Goal: Transaction & Acquisition: Purchase product/service

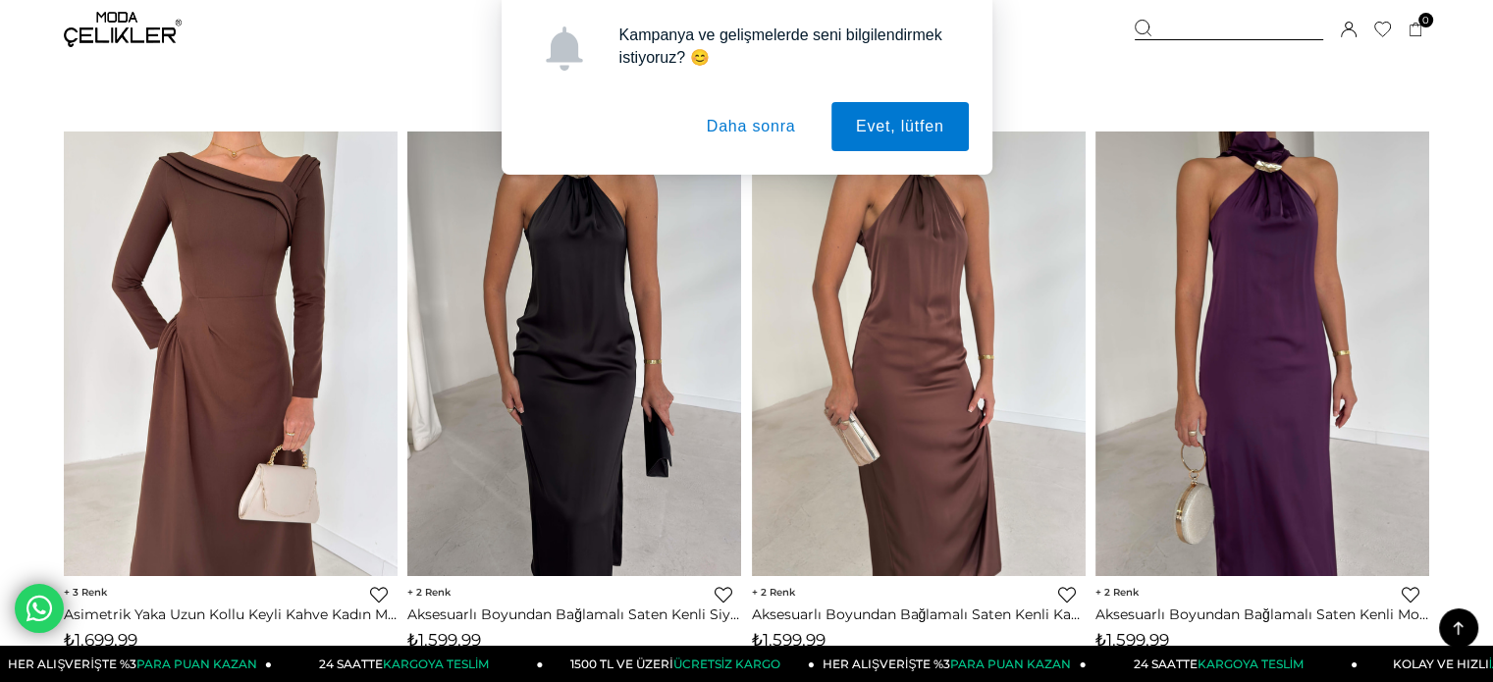
scroll to position [3829, 0]
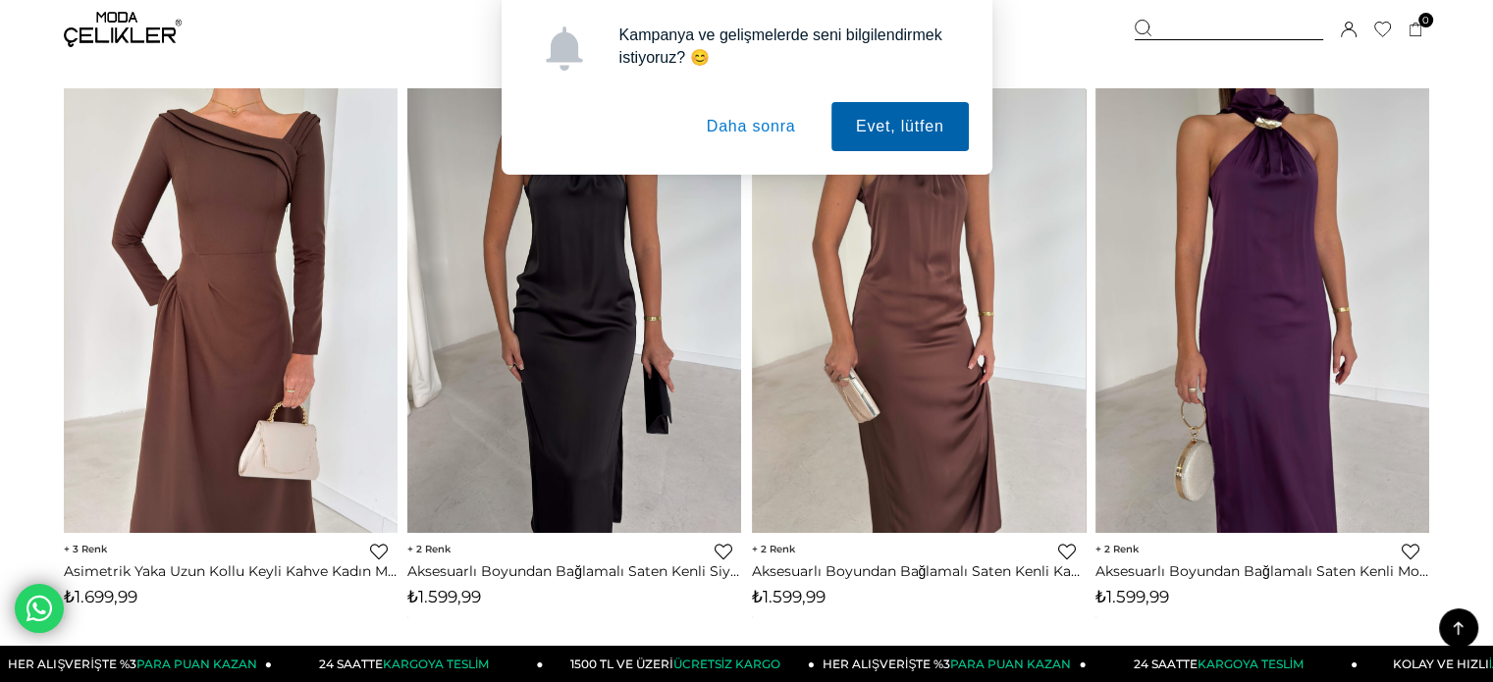
click at [916, 121] on button "Evet, lütfen" at bounding box center [900, 126] width 137 height 49
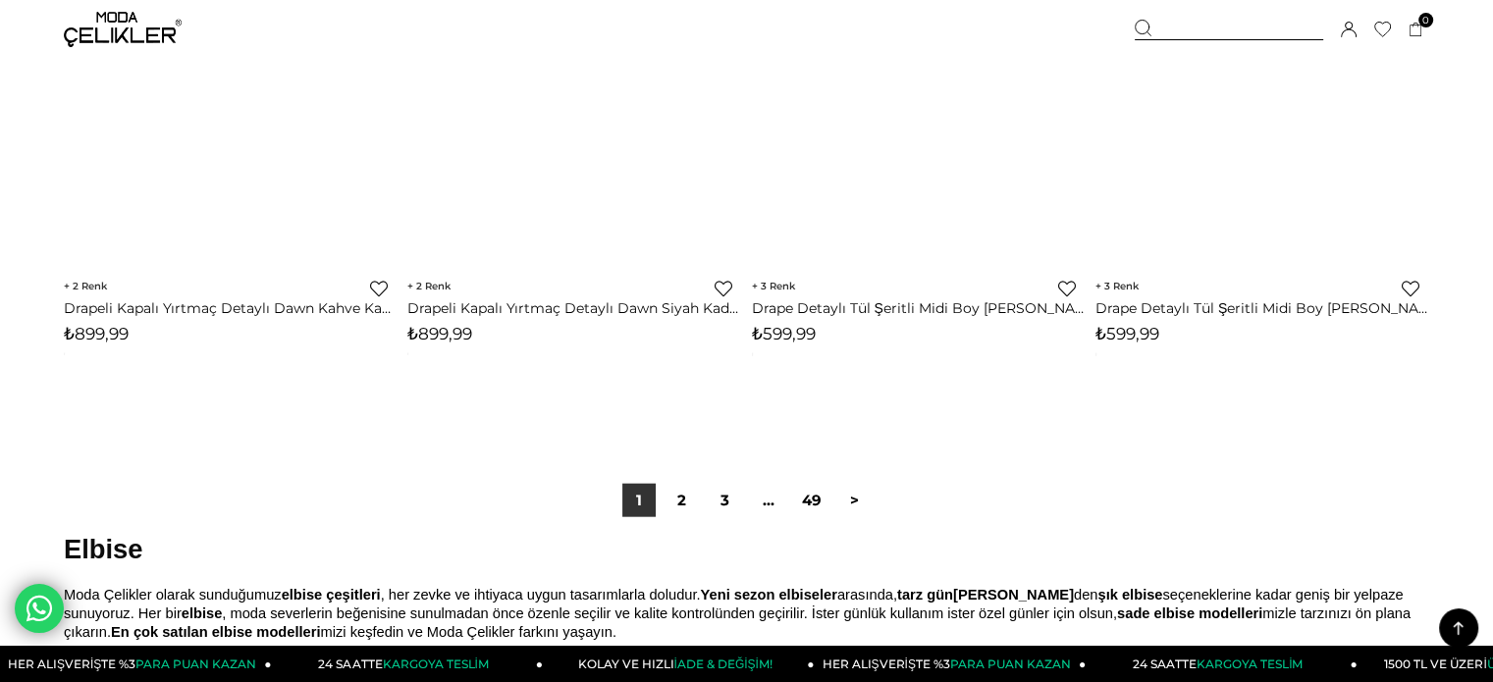
scroll to position [12075, 0]
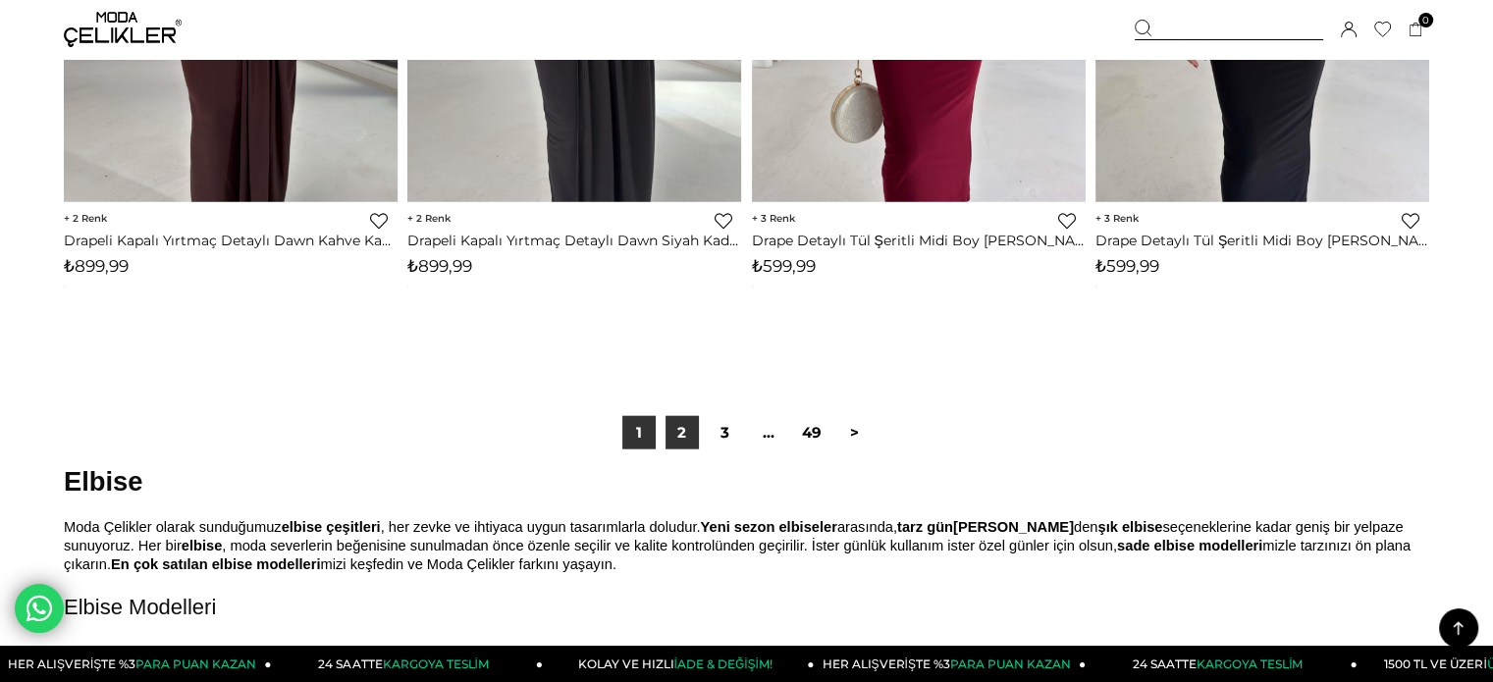
click at [693, 431] on link "2" at bounding box center [682, 432] width 33 height 33
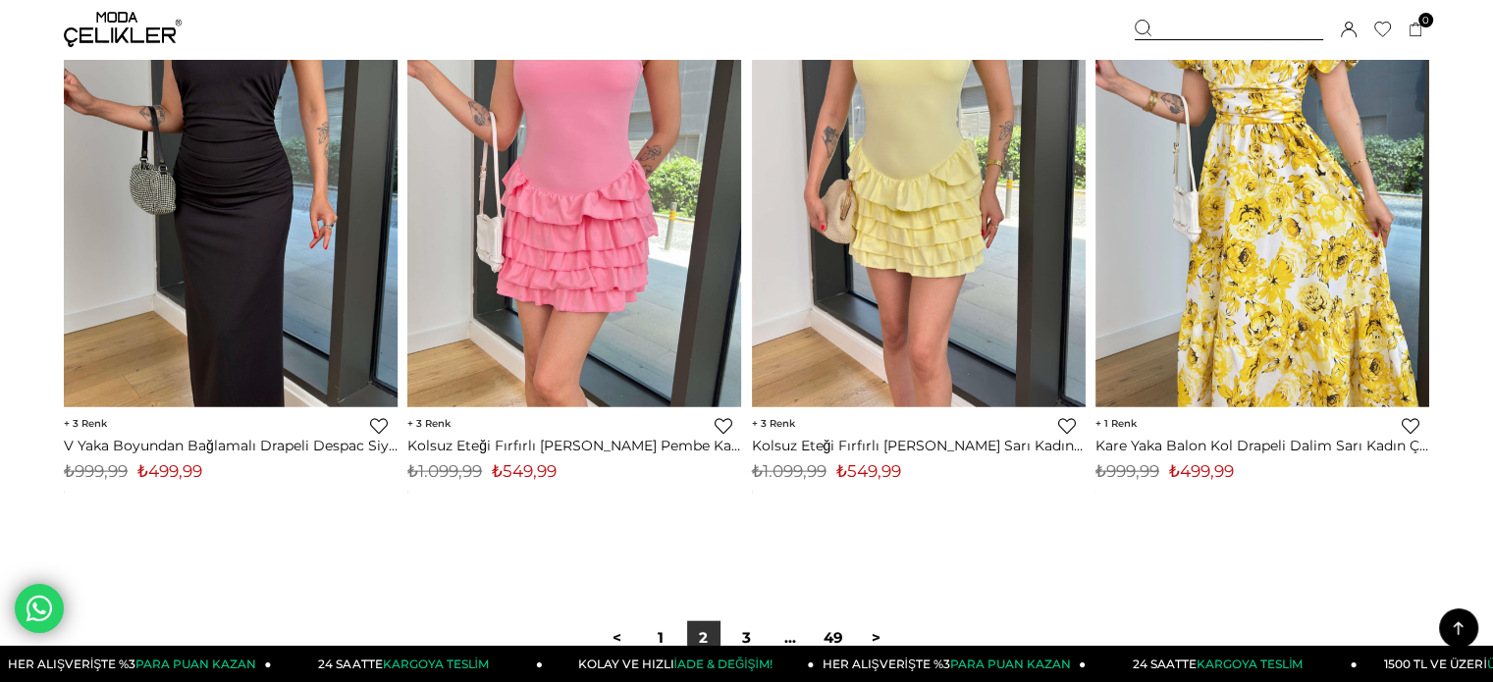
scroll to position [12370, 0]
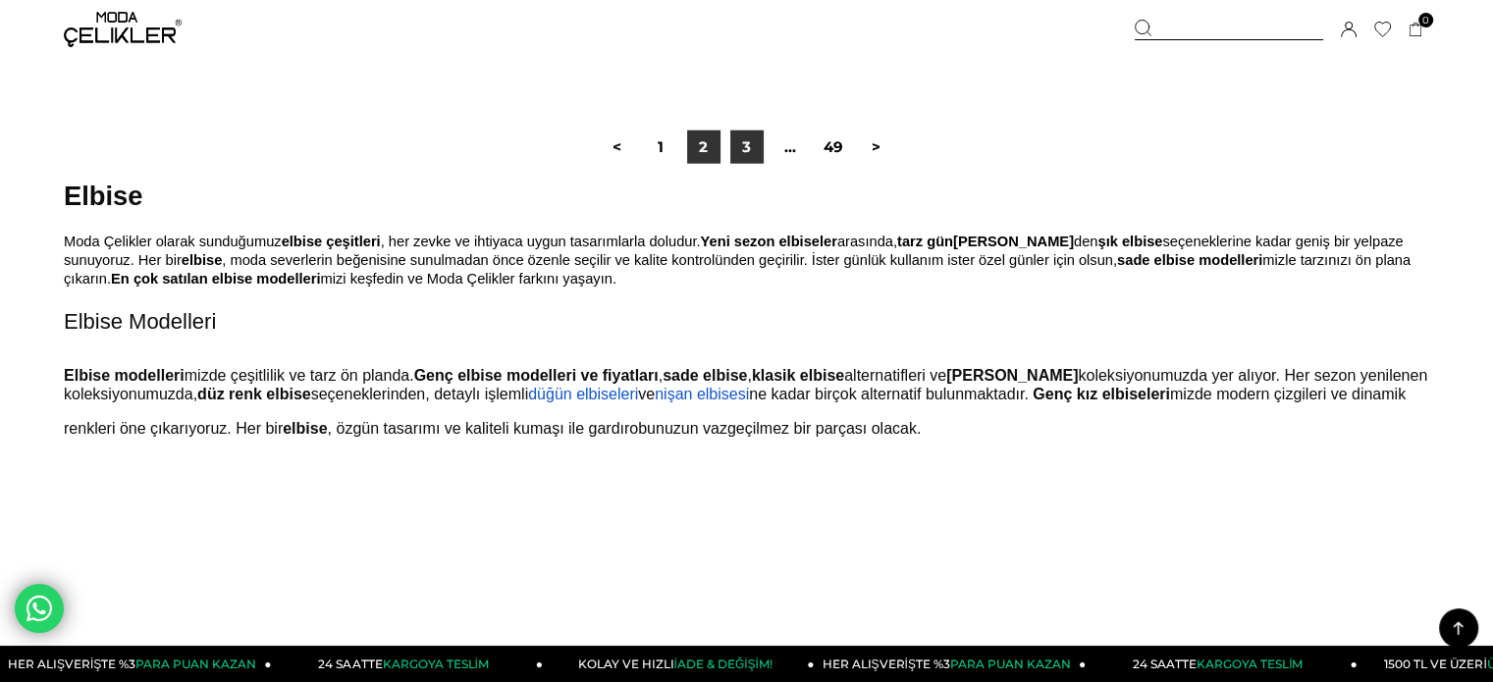
click at [739, 152] on link "3" at bounding box center [746, 147] width 33 height 33
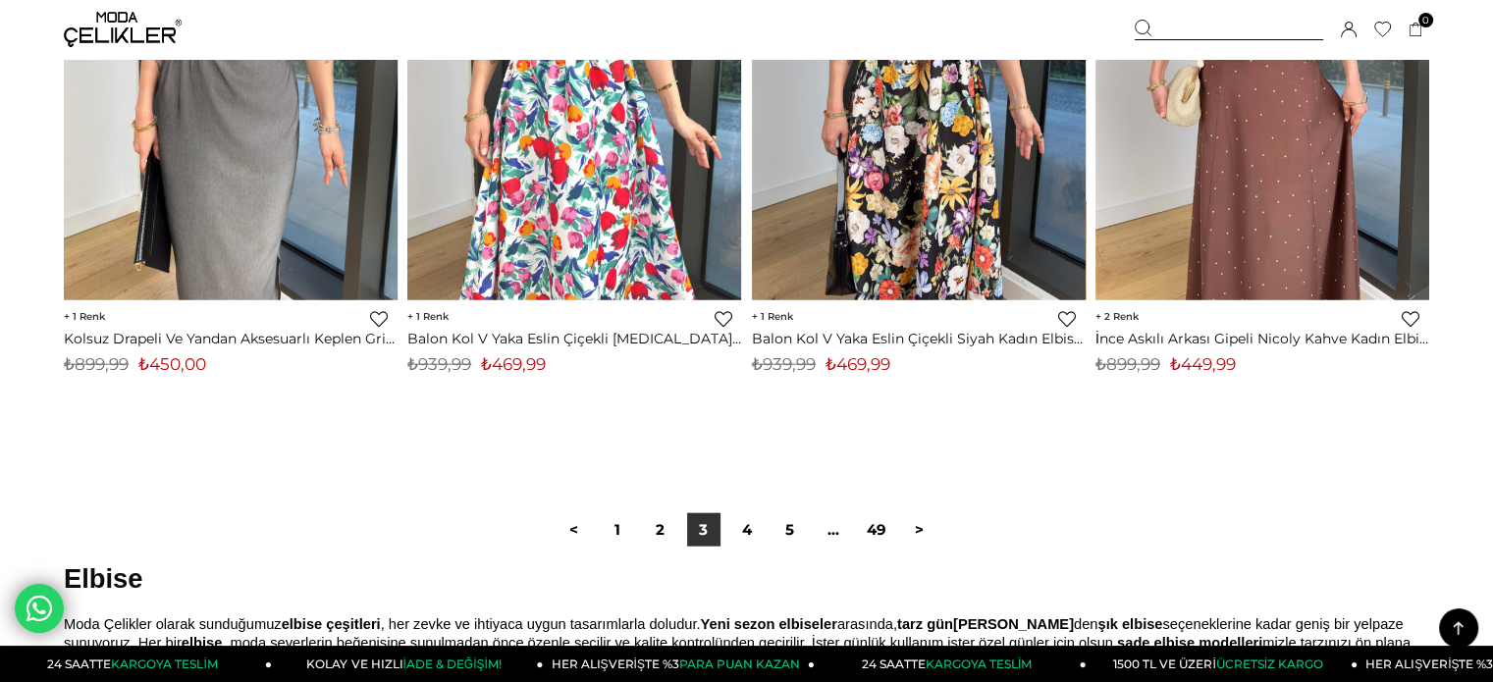
scroll to position [12272, 0]
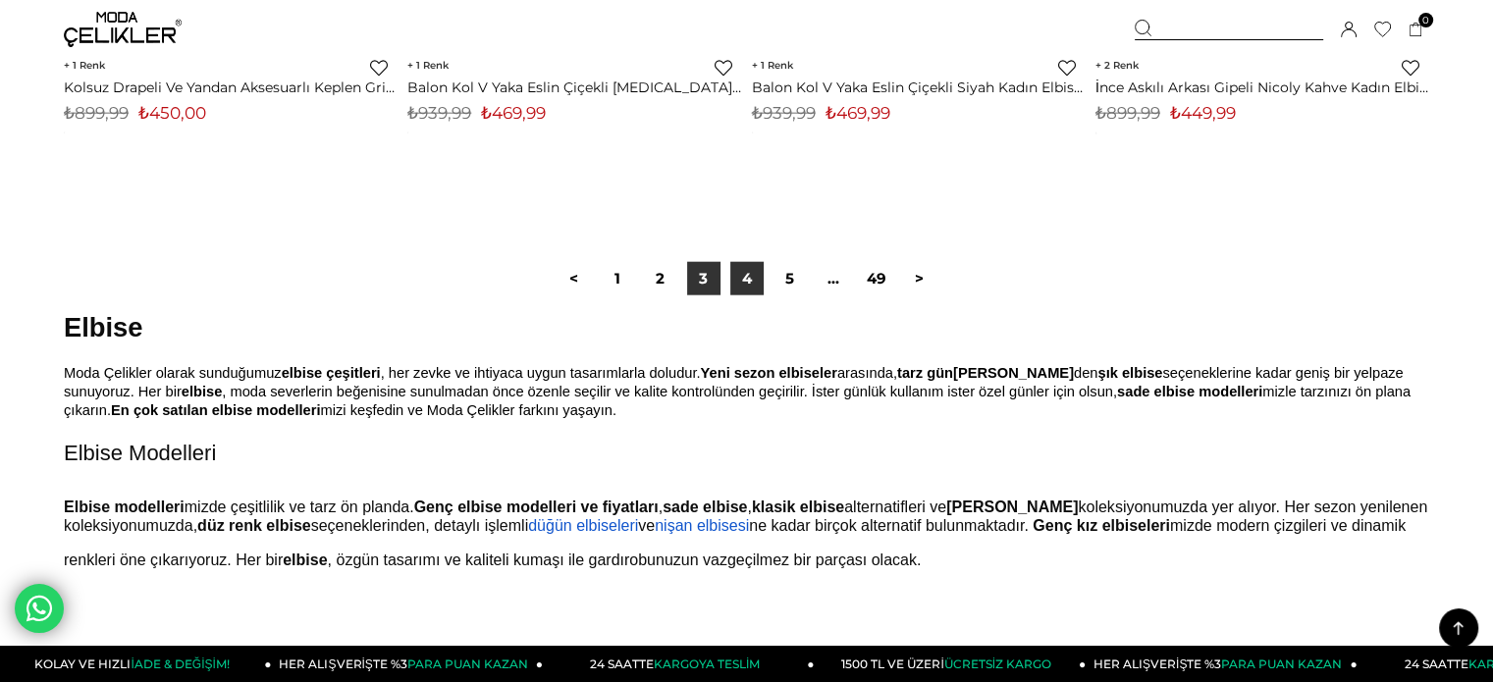
click at [751, 273] on link "4" at bounding box center [746, 278] width 33 height 33
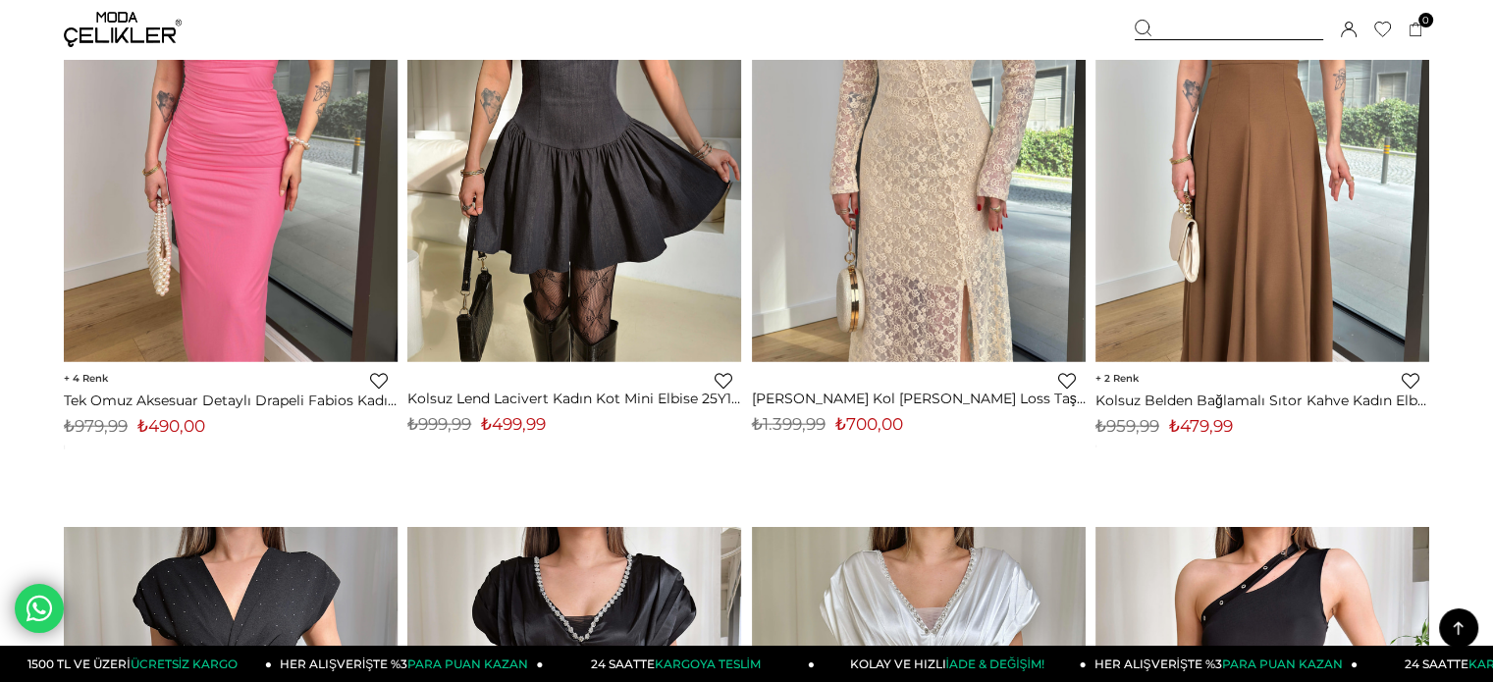
scroll to position [4810, 0]
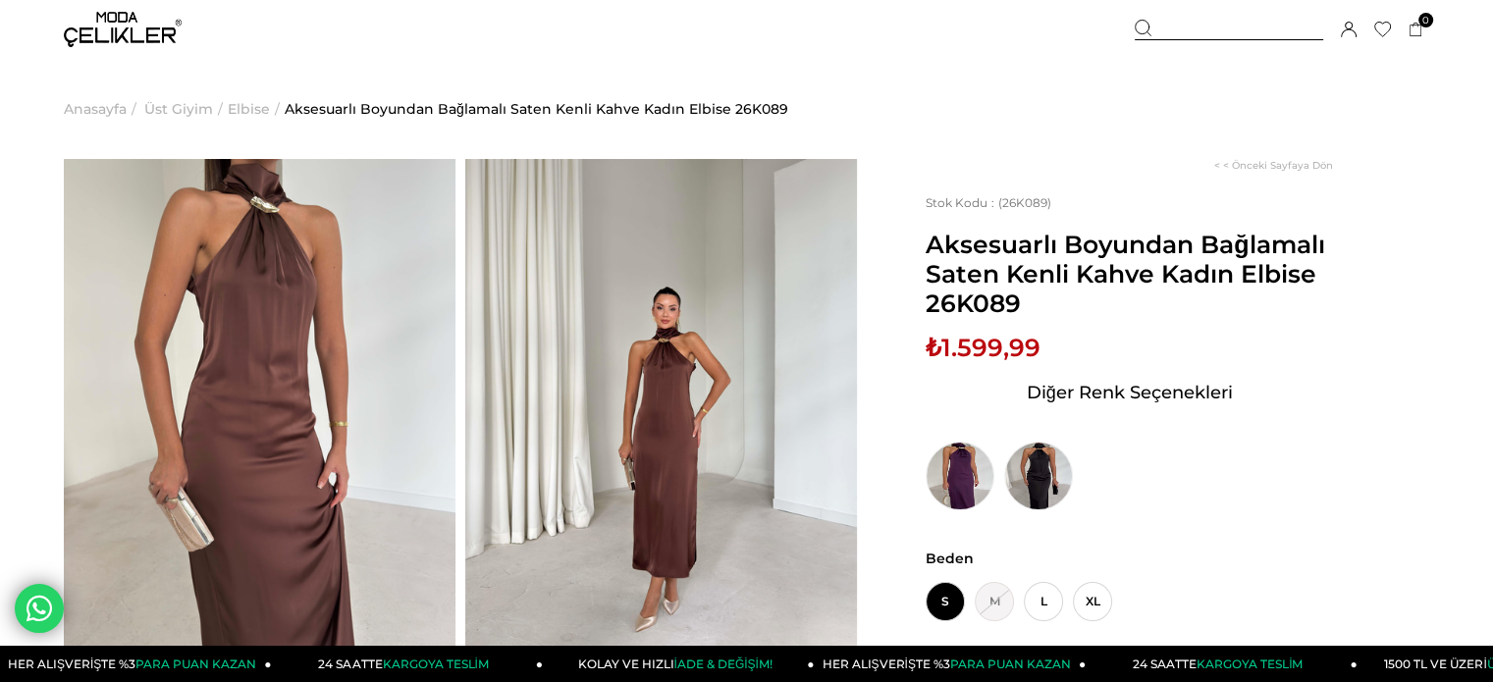
click at [485, 403] on img at bounding box center [661, 420] width 392 height 522
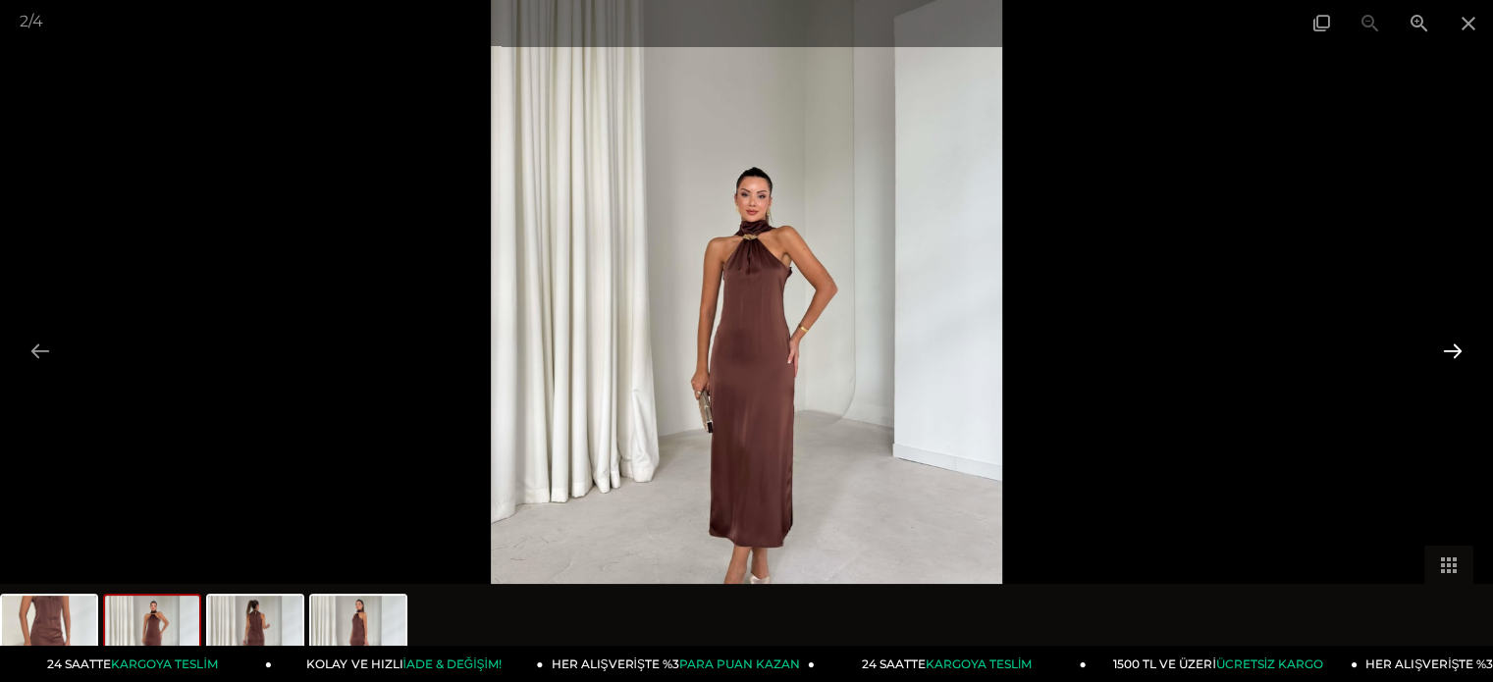
click at [1451, 358] on button at bounding box center [1452, 351] width 41 height 38
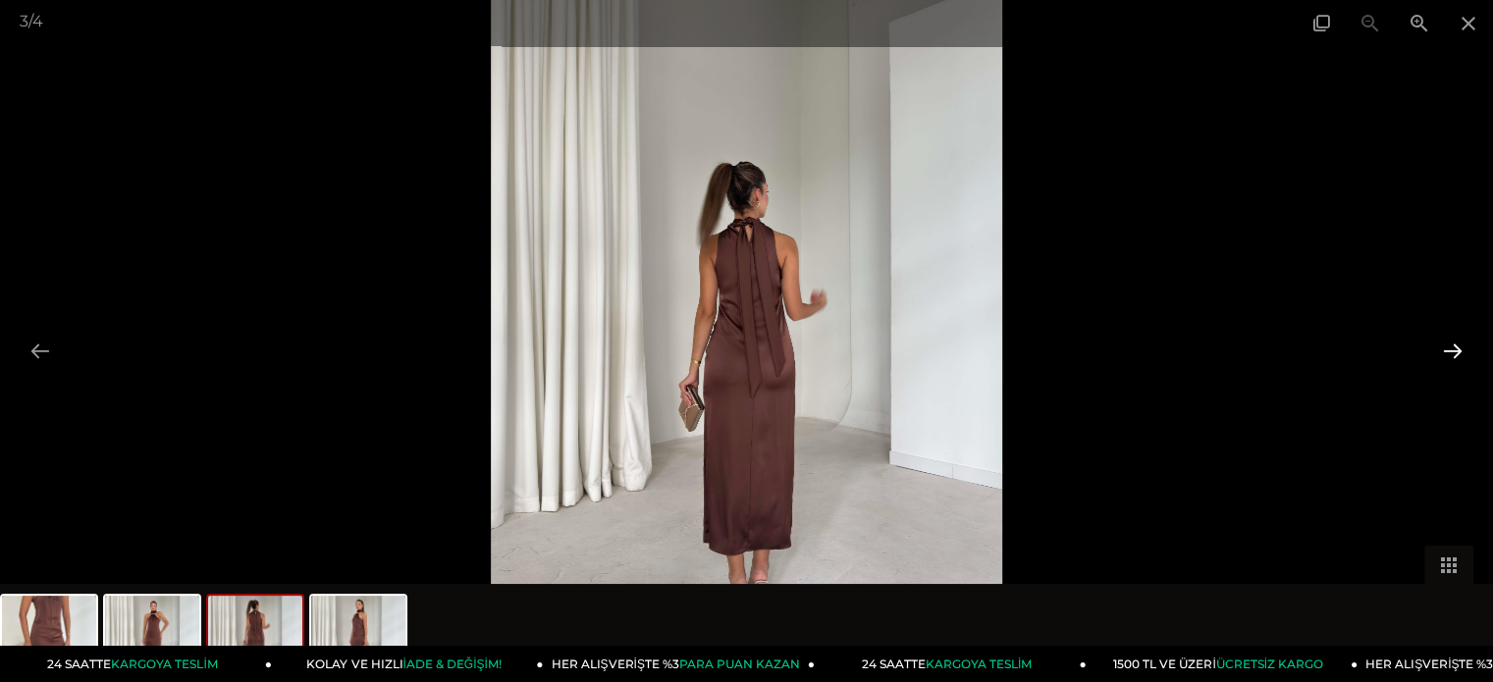
click at [1451, 358] on button at bounding box center [1452, 351] width 41 height 38
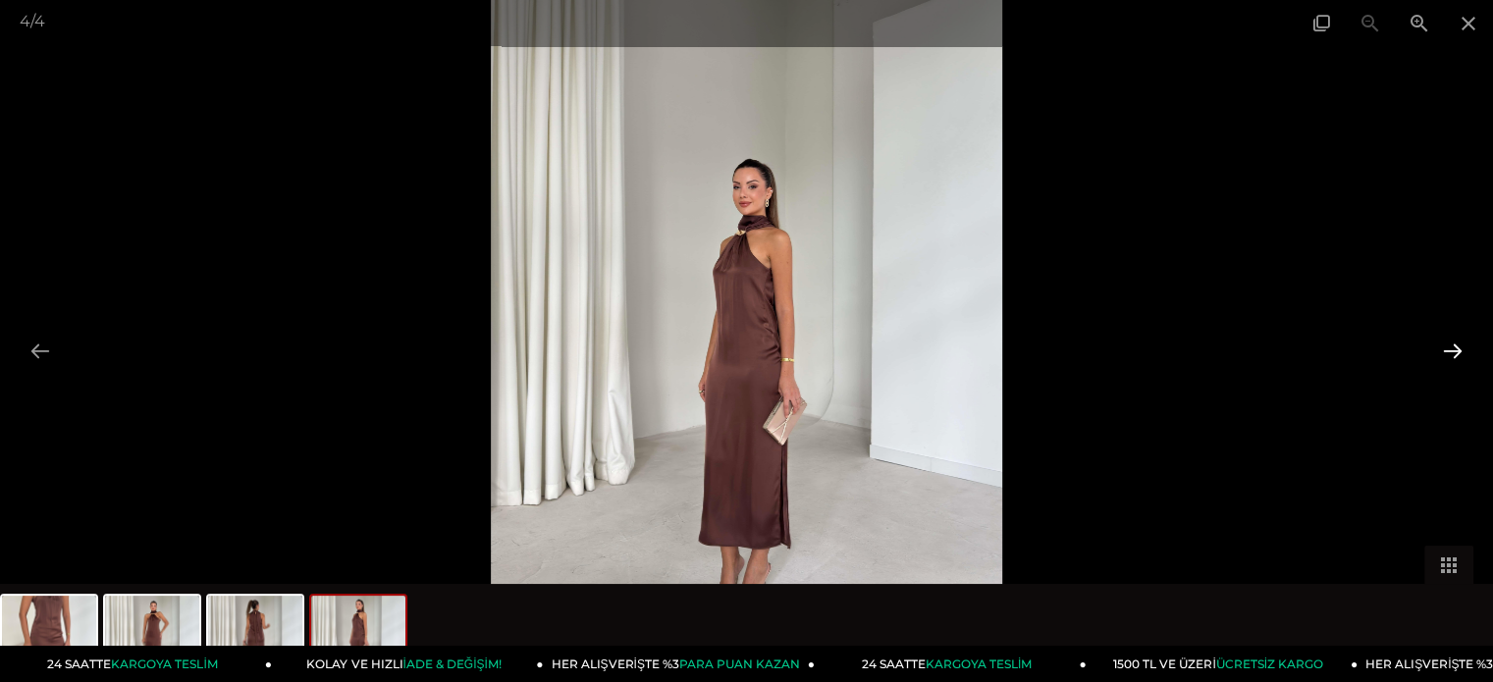
click at [1451, 358] on button at bounding box center [1452, 351] width 41 height 38
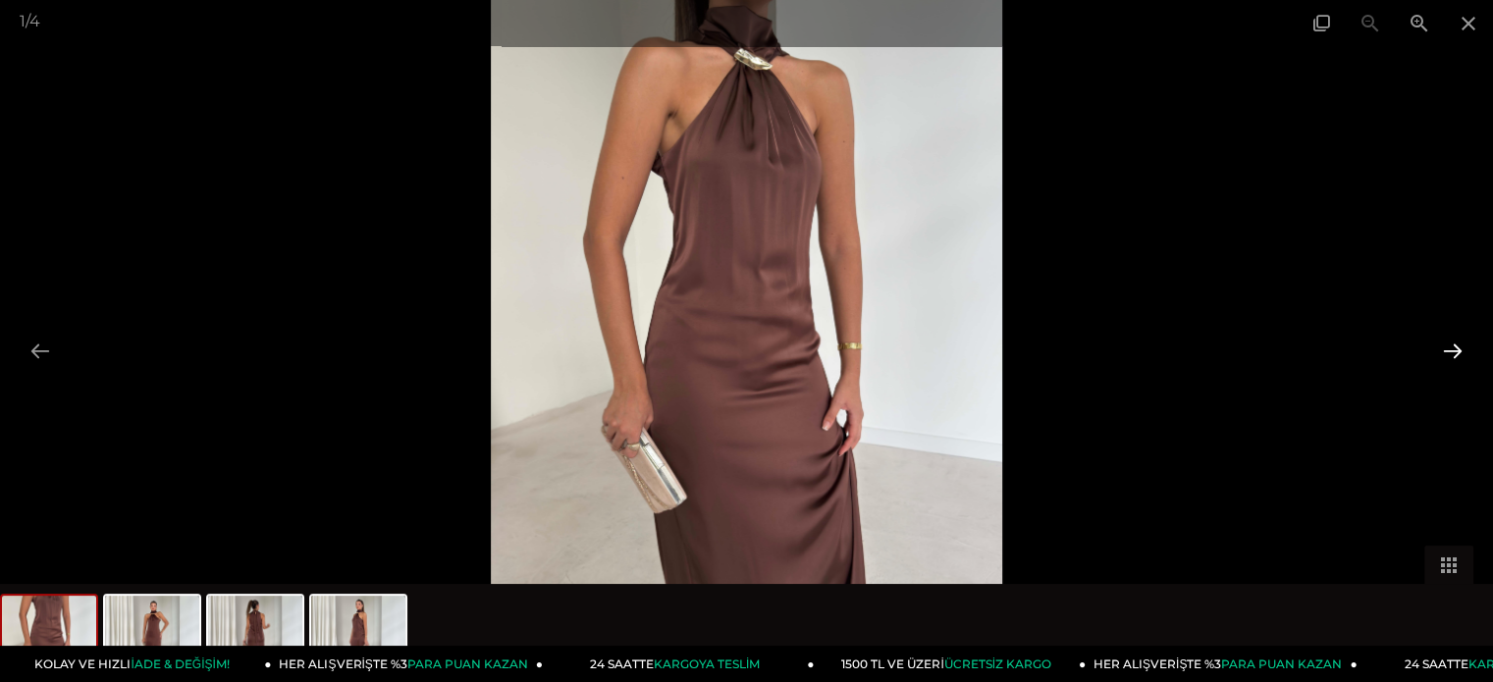
click at [1451, 358] on button at bounding box center [1452, 351] width 41 height 38
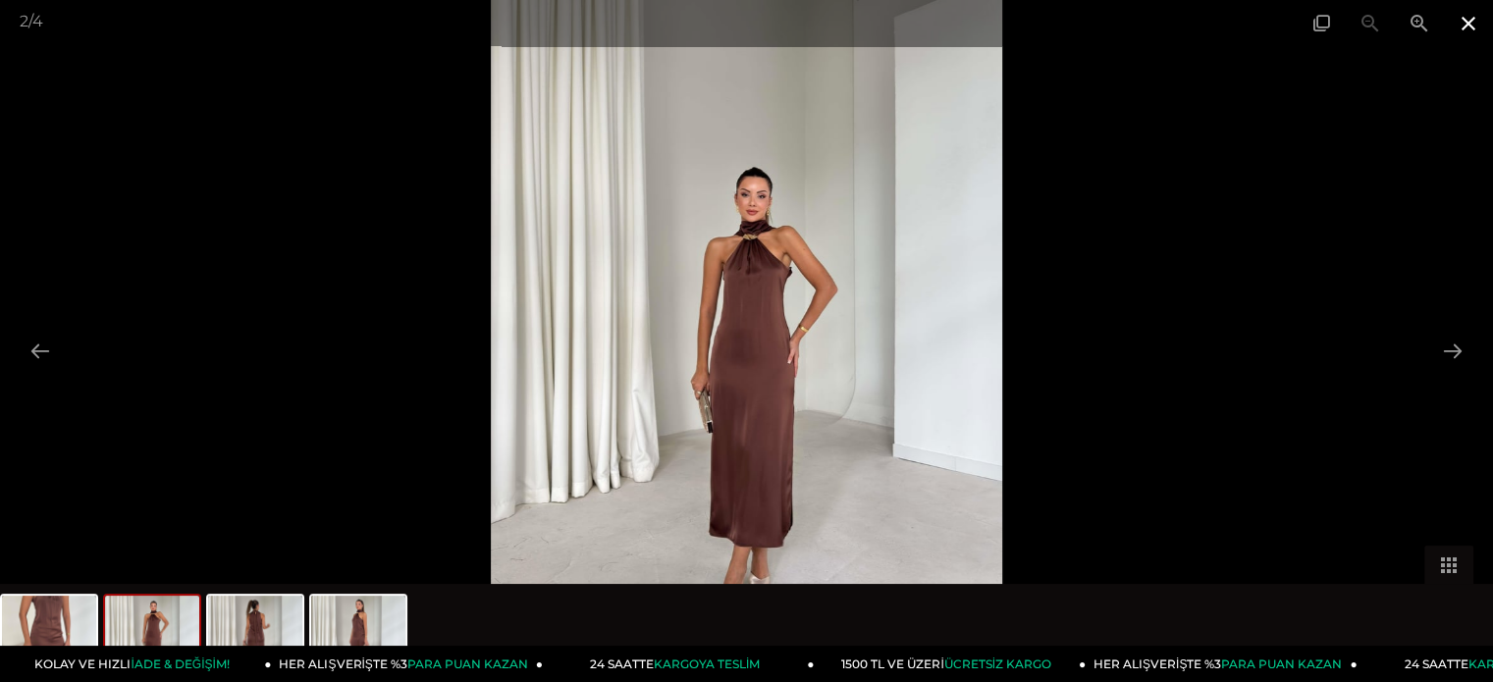
click at [1469, 30] on span at bounding box center [1468, 23] width 49 height 46
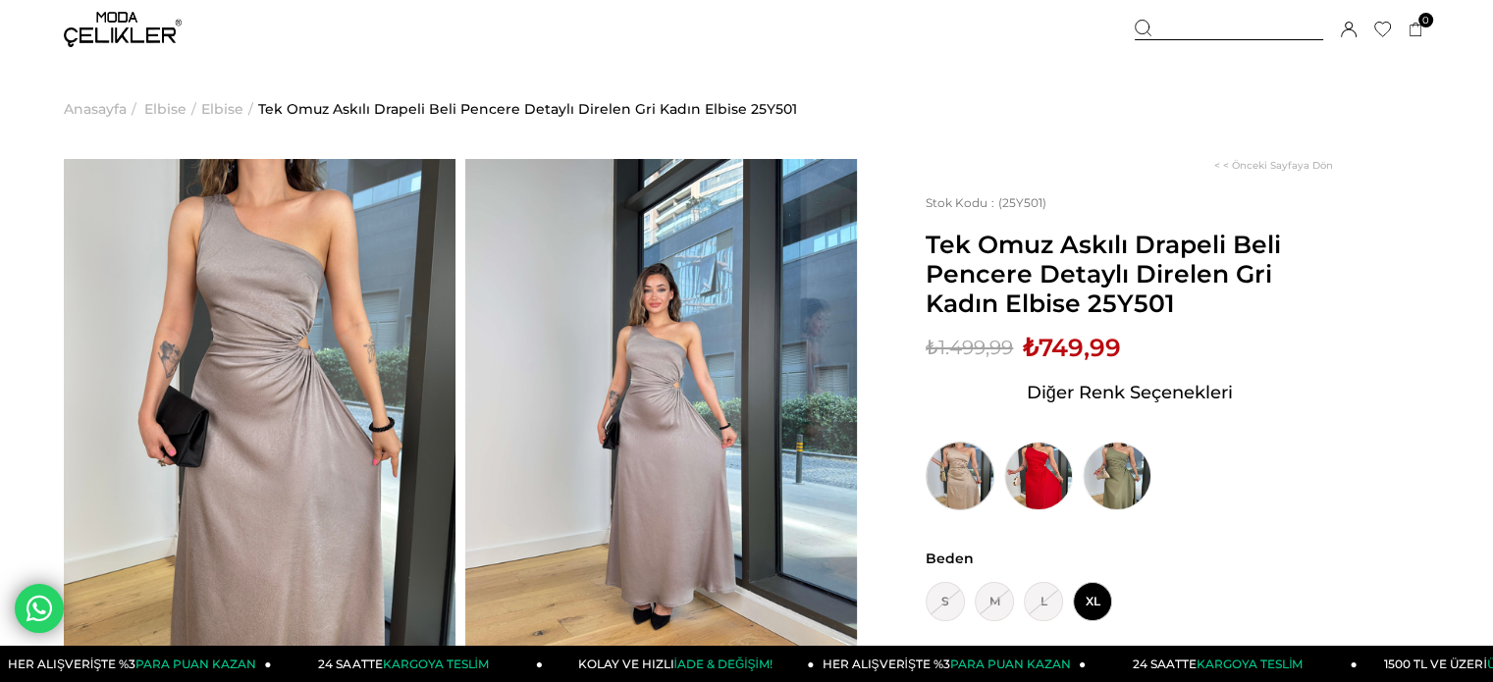
click at [950, 471] on img at bounding box center [960, 476] width 69 height 69
